Goal: Task Accomplishment & Management: Manage account settings

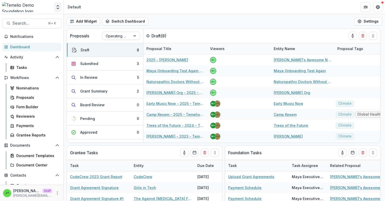
click at [57, 9] on icon "Open entity switcher" at bounding box center [57, 7] width 5 height 5
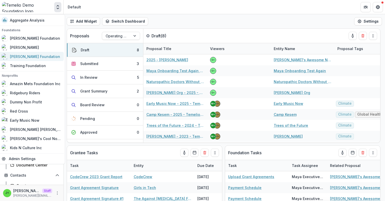
click at [37, 53] on div "[PERSON_NAME] Foundation" at bounding box center [31, 56] width 58 height 6
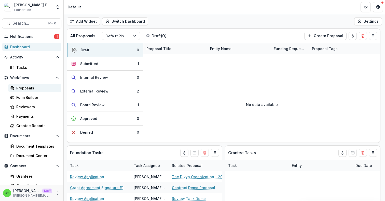
click at [45, 90] on div "Proposals" at bounding box center [36, 87] width 41 height 5
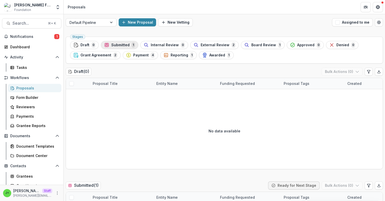
click at [116, 46] on span "Submitted" at bounding box center [120, 45] width 18 height 4
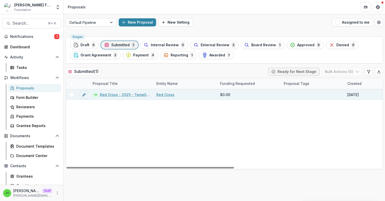
click at [112, 95] on link "Red Cross - 2025 - Temelio General [PERSON_NAME] Proposal" at bounding box center [125, 94] width 50 height 5
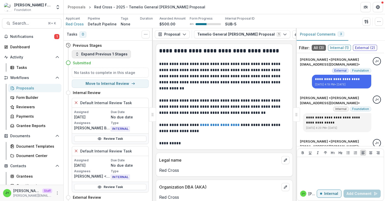
click at [114, 52] on button "Expand Previous 1 Stages" at bounding box center [101, 54] width 59 height 8
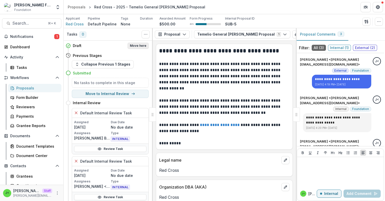
click at [133, 45] on button "Move here" at bounding box center [137, 46] width 21 height 6
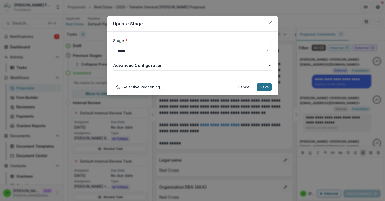
click at [264, 90] on button "Save" at bounding box center [263, 87] width 15 height 8
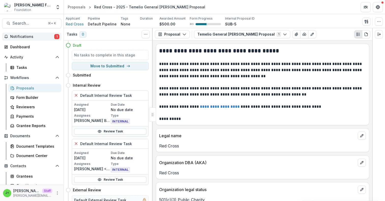
click at [30, 37] on span "Notifications" at bounding box center [32, 37] width 44 height 4
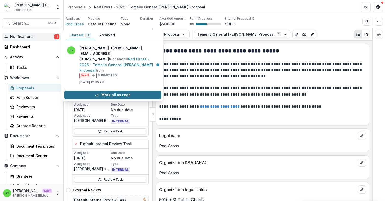
click at [100, 91] on button "Mark all as read" at bounding box center [112, 95] width 97 height 8
